Goal: Task Accomplishment & Management: Use online tool/utility

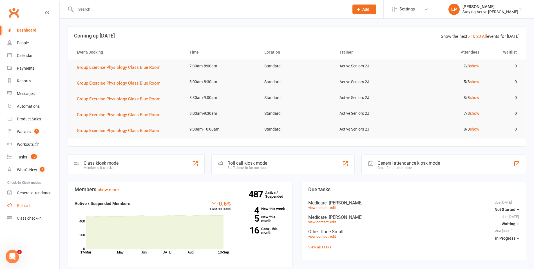
click at [31, 200] on link "Roll call" at bounding box center [33, 205] width 52 height 13
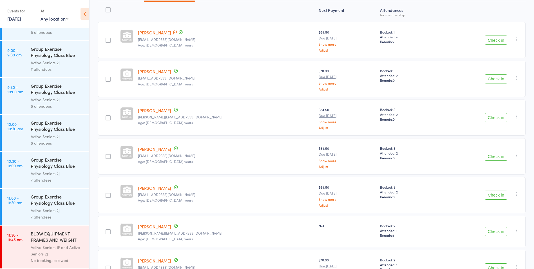
scroll to position [57, 0]
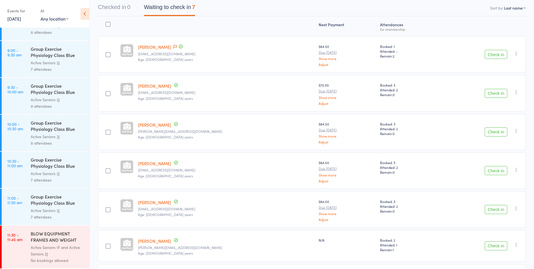
click at [495, 92] on button "Check in" at bounding box center [496, 93] width 23 height 9
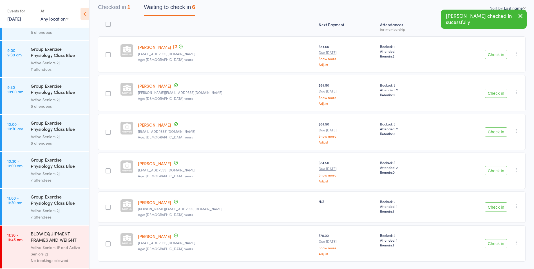
click at [497, 91] on button "Check in" at bounding box center [496, 93] width 23 height 9
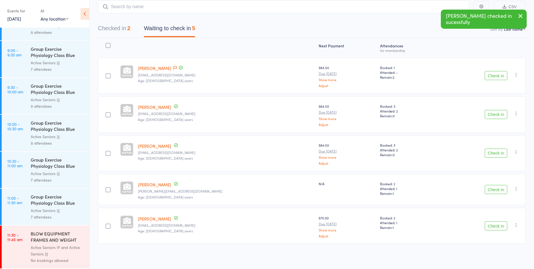
click at [495, 117] on button "Check in" at bounding box center [496, 114] width 23 height 9
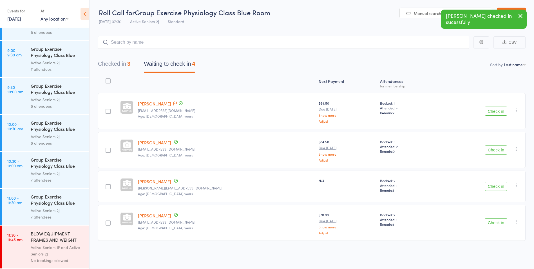
click at [493, 152] on button "Check in" at bounding box center [496, 149] width 23 height 9
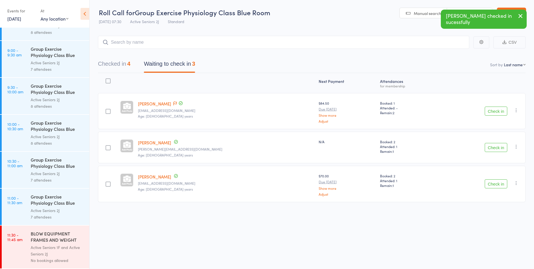
click at [493, 148] on button "Check in" at bounding box center [496, 147] width 23 height 9
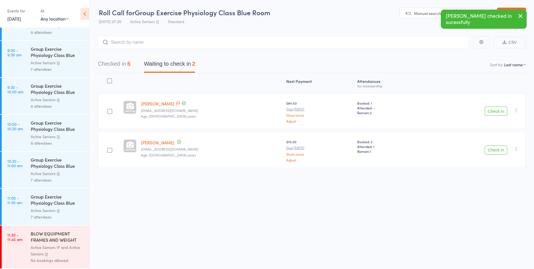
click at [493, 148] on button "Check in" at bounding box center [496, 149] width 23 height 9
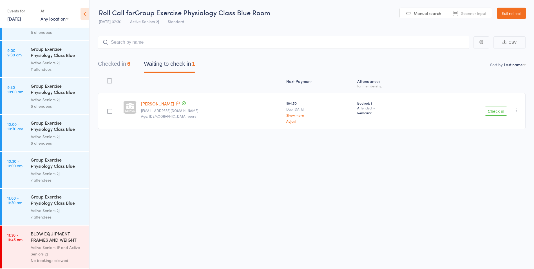
click at [489, 113] on button "Check in" at bounding box center [496, 110] width 23 height 9
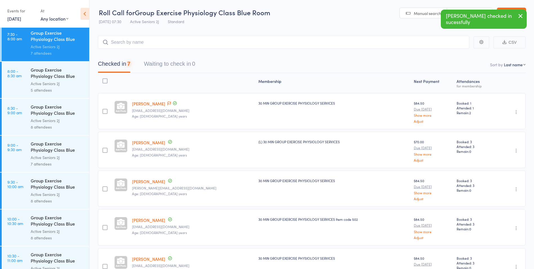
scroll to position [0, 0]
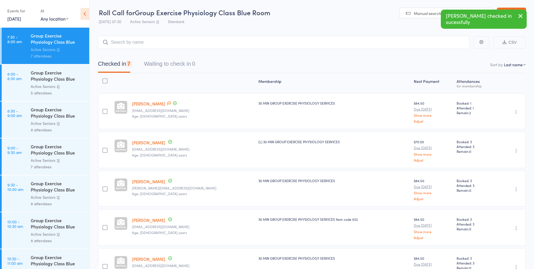
drag, startPoint x: 26, startPoint y: 91, endPoint x: 31, endPoint y: 94, distance: 5.4
click at [26, 91] on link "8:00 - 8:30 am Group Exercise Physiology Class Blue Room Active Seniors 2J 5 at…" at bounding box center [46, 82] width 88 height 36
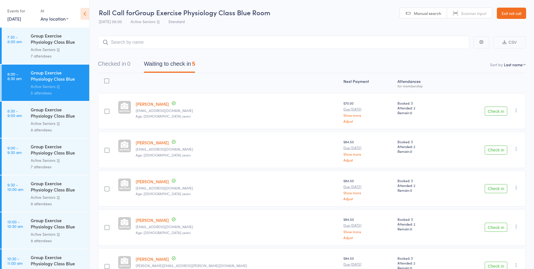
click at [502, 111] on button "Check in" at bounding box center [496, 110] width 23 height 9
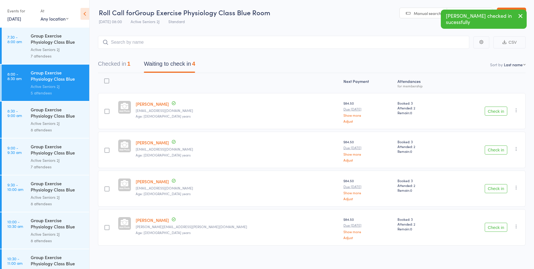
click at [493, 110] on button "Check in" at bounding box center [496, 110] width 23 height 9
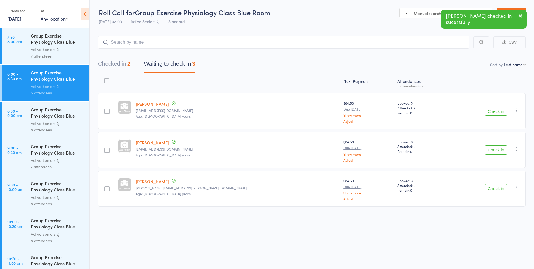
click at [490, 186] on button "Check in" at bounding box center [496, 188] width 23 height 9
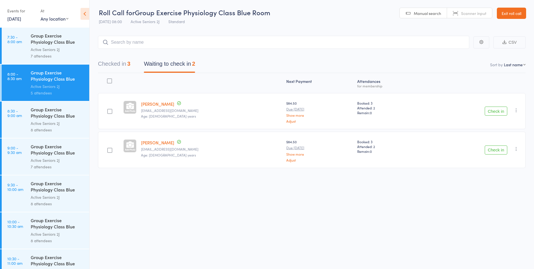
click at [502, 107] on button "Check in" at bounding box center [496, 110] width 23 height 9
click at [492, 116] on div "Check in Check in Send message Add Note Add Task Add Flag Remove [PERSON_NAME] …" at bounding box center [474, 111] width 101 height 36
click at [491, 114] on button "Check in" at bounding box center [496, 110] width 23 height 9
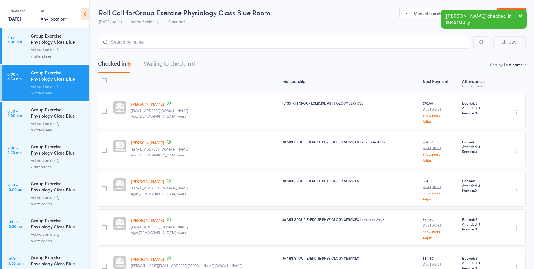
click at [61, 117] on div "Group Exercise Physiology Class Blue Room" at bounding box center [58, 113] width 54 height 14
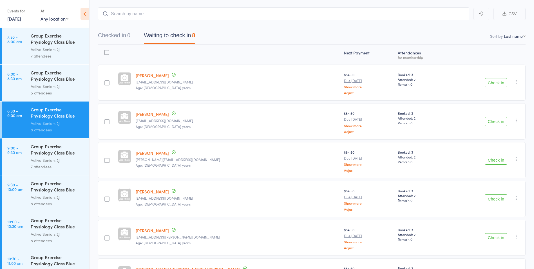
scroll to position [28, 0]
